Goal: Information Seeking & Learning: Compare options

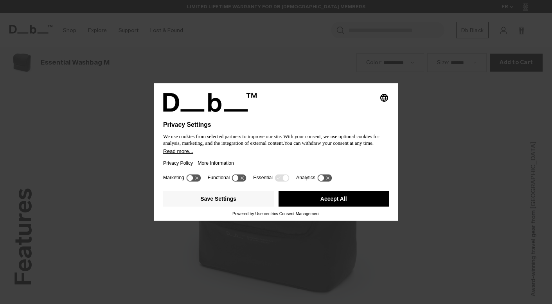
scroll to position [911, 0]
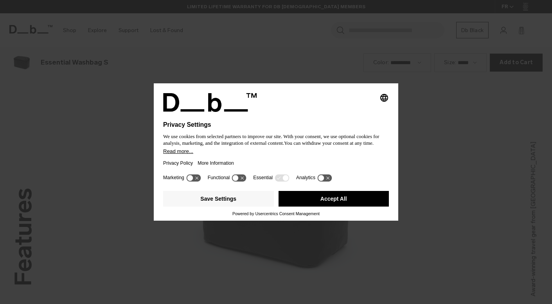
scroll to position [911, 0]
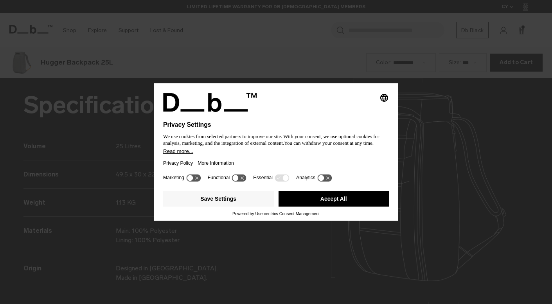
scroll to position [911, 0]
